Goal: Task Accomplishment & Management: Manage account settings

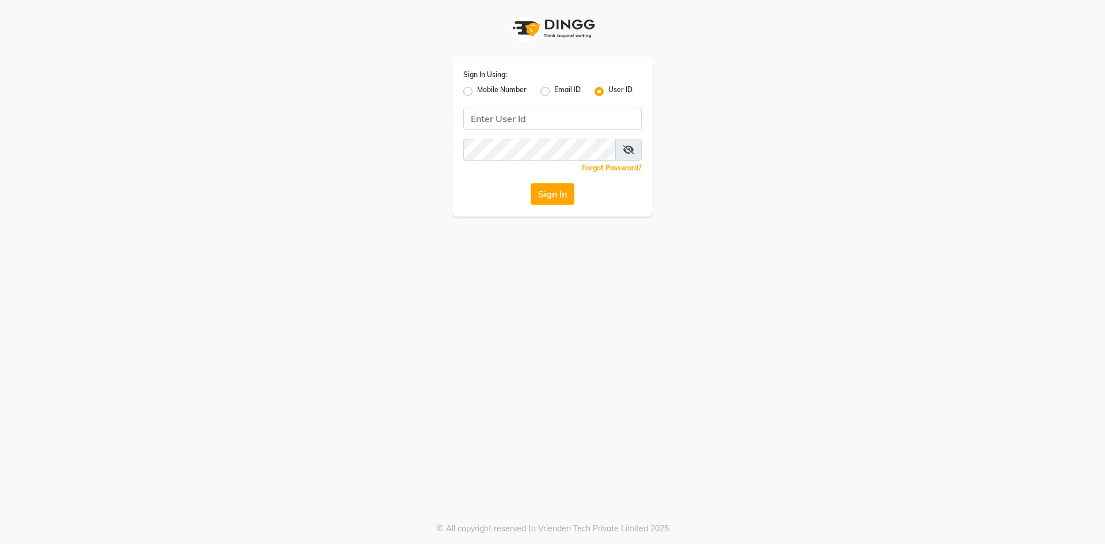
click at [524, 89] on label "Mobile Number" at bounding box center [501, 92] width 49 height 14
click at [484, 89] on input "Mobile Number" at bounding box center [480, 88] width 7 height 7
radio input "true"
radio input "false"
click at [550, 114] on input "Username" at bounding box center [572, 119] width 140 height 22
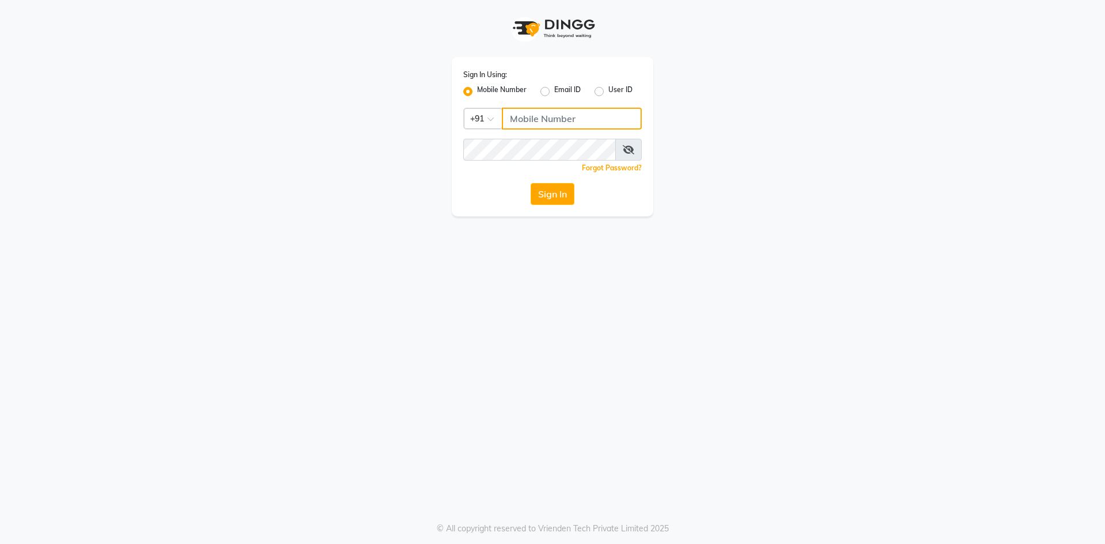
click at [546, 124] on input "Username" at bounding box center [572, 119] width 140 height 22
click at [562, 136] on div "Sign In Using: Mobile Number Email ID User ID Country Code × +91 Remember me Fo…" at bounding box center [552, 136] width 201 height 159
click at [582, 114] on input "Username" at bounding box center [572, 119] width 140 height 22
type input "9056341305"
click at [629, 151] on icon at bounding box center [629, 149] width 12 height 9
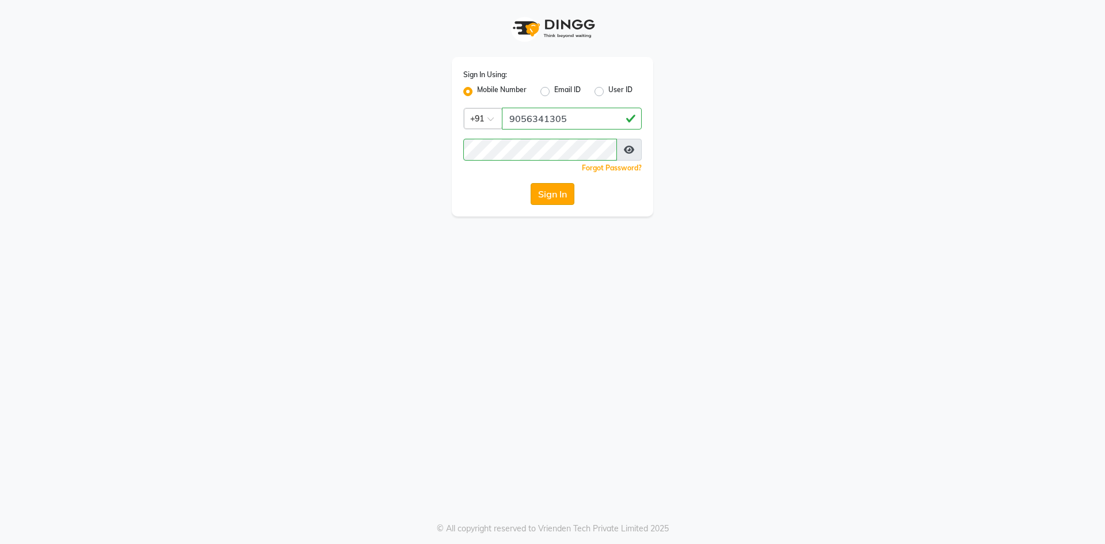
click at [545, 189] on button "Sign In" at bounding box center [552, 194] width 44 height 22
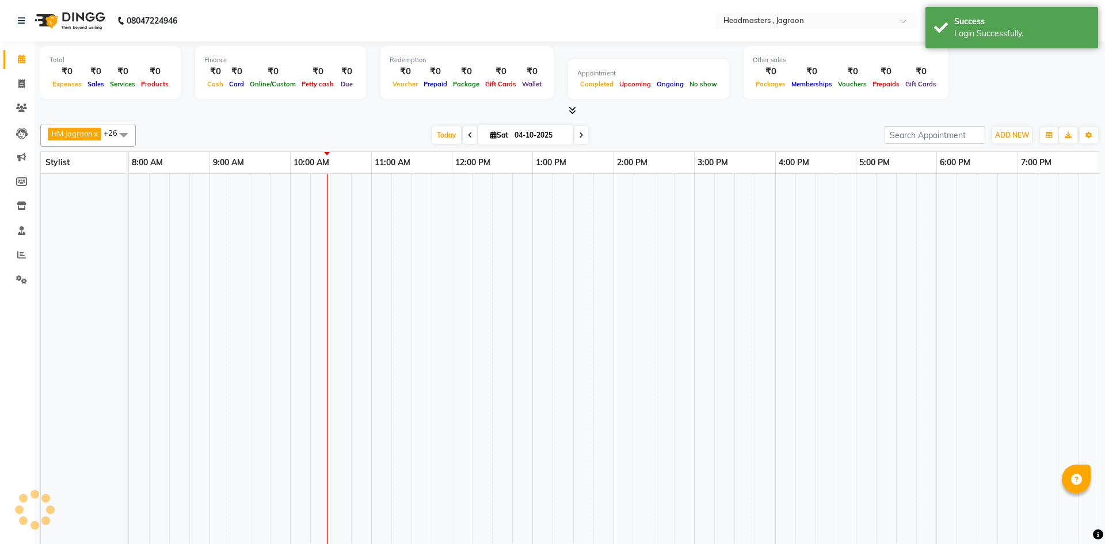
select select "en"
